Goal: Task Accomplishment & Management: Use online tool/utility

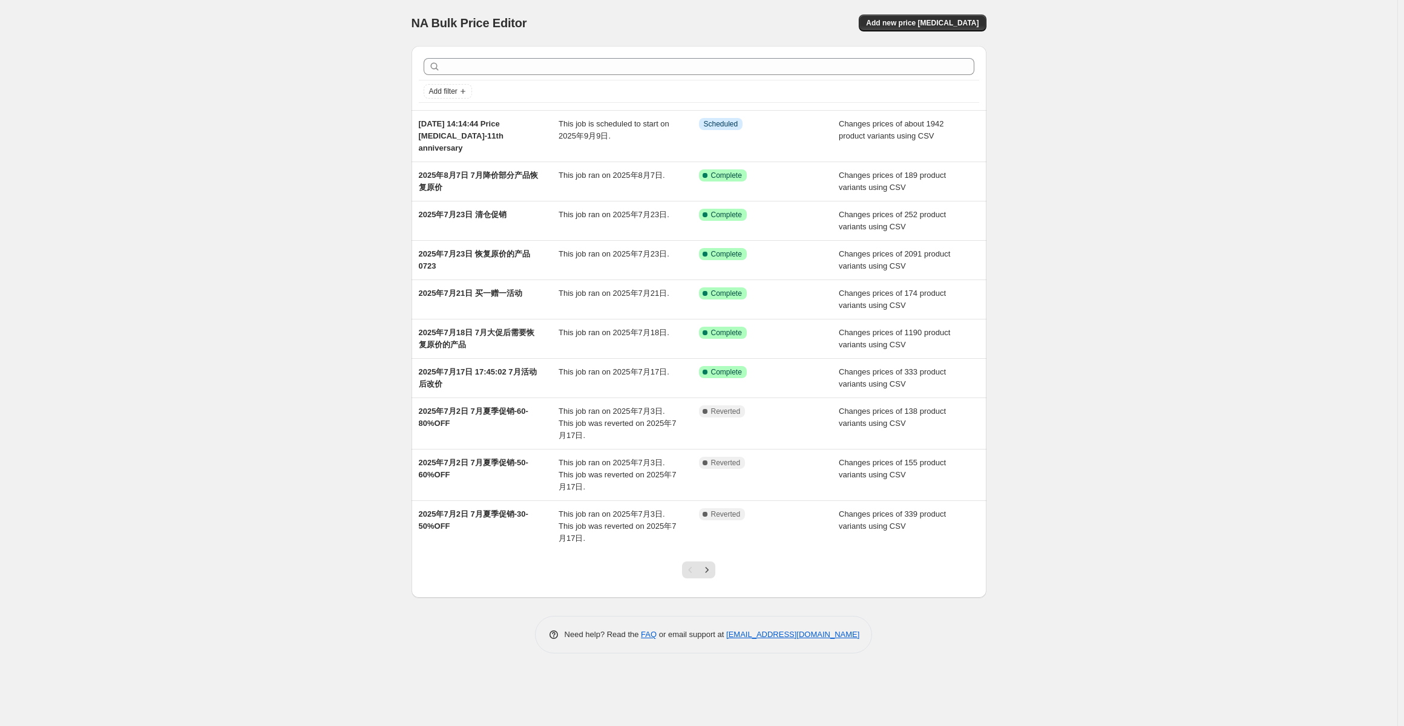
click at [1216, 433] on div "NA Bulk Price Editor. This page is ready NA Bulk Price Editor Add new price [ME…" at bounding box center [698, 363] width 1397 height 726
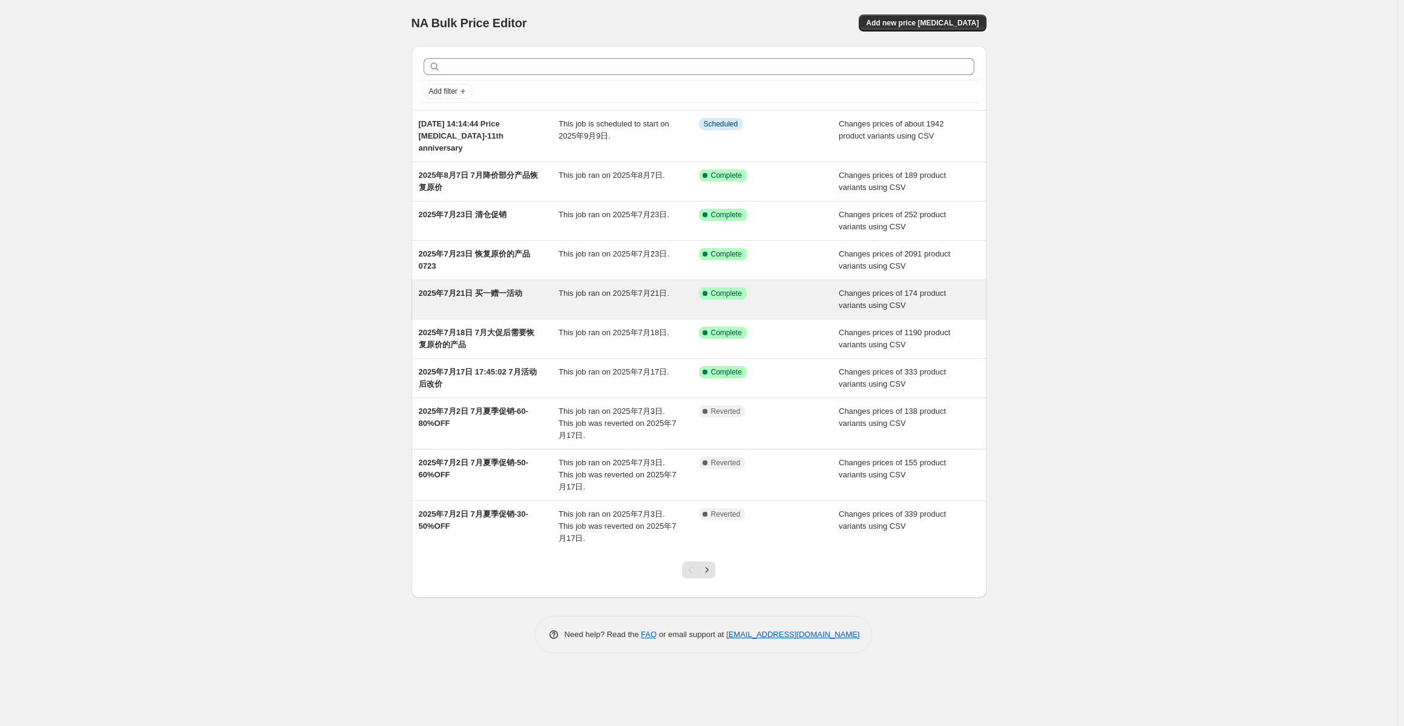
click at [617, 280] on div "[DATE] 买一赠一活动 This job ran on [DATE]. Success Complete Complete Changes prices …" at bounding box center [699, 299] width 575 height 39
